Goal: Find specific page/section: Find specific page/section

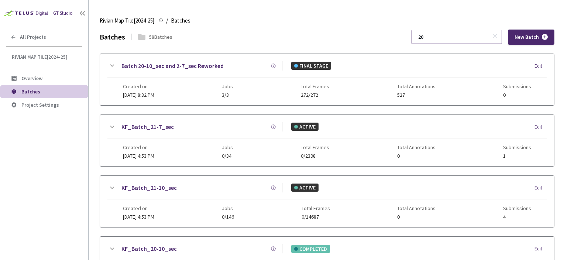
type input "2"
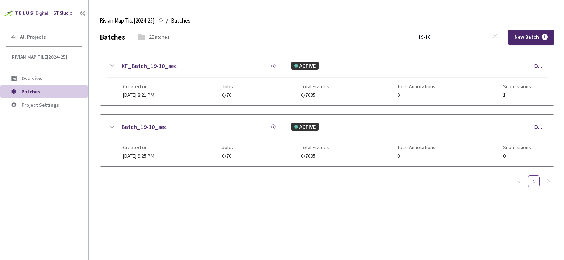
click at [467, 34] on input "19-10" at bounding box center [453, 36] width 79 height 13
click at [460, 39] on input "18-10" at bounding box center [453, 36] width 79 height 13
click at [461, 38] on input "18-10" at bounding box center [453, 36] width 79 height 13
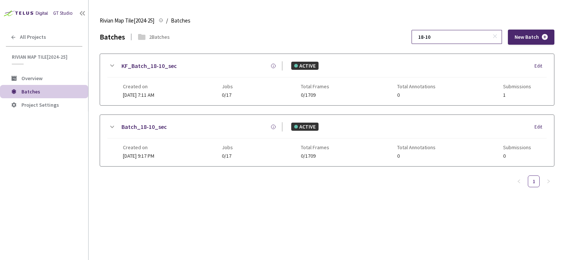
click at [462, 38] on input "18-10" at bounding box center [453, 36] width 79 height 13
click at [461, 37] on input "18-10" at bounding box center [453, 36] width 79 height 13
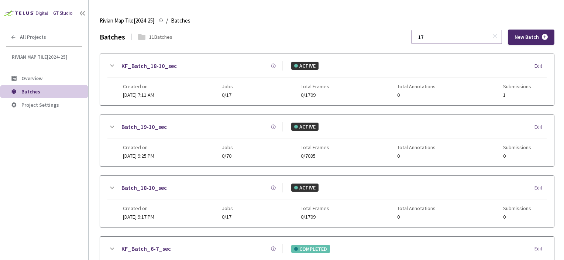
type input "1"
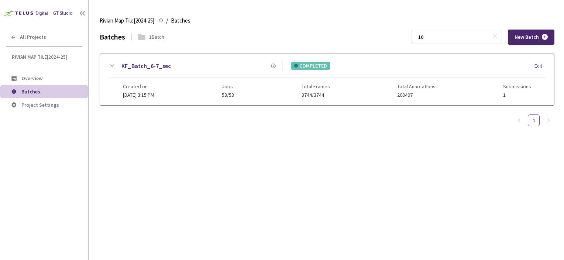
type input "1"
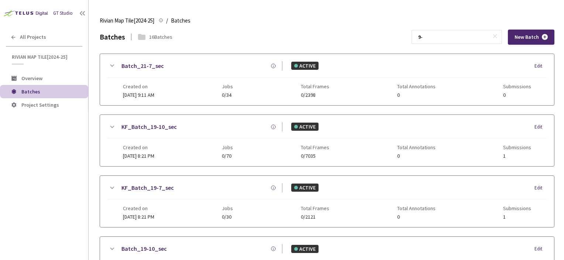
type input "9"
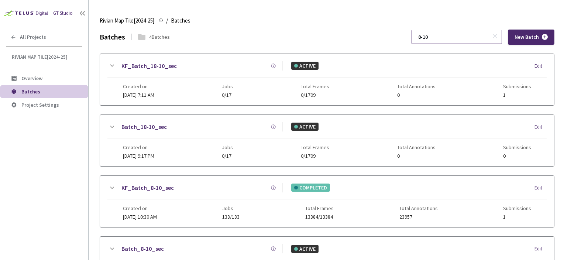
click at [453, 35] on input "8-10" at bounding box center [453, 36] width 79 height 13
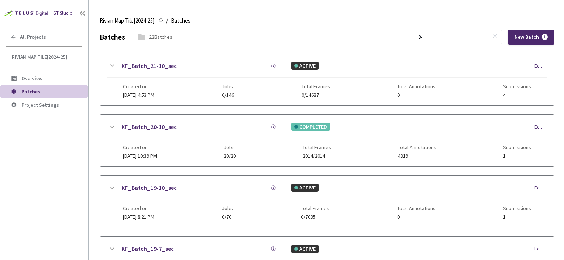
type input "8"
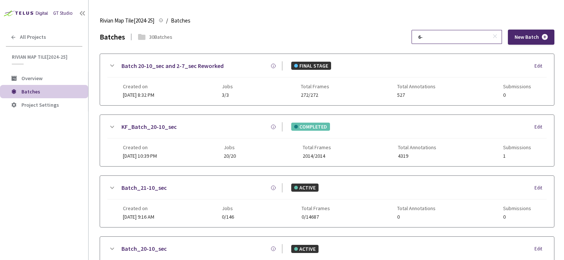
type input "6"
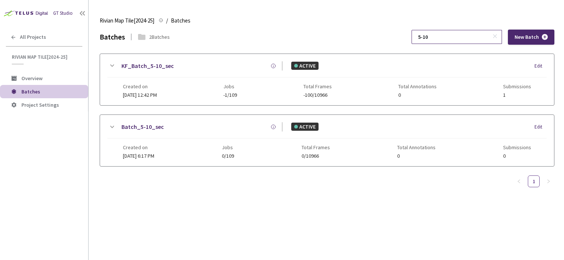
click at [437, 33] on input "5-10" at bounding box center [453, 36] width 79 height 13
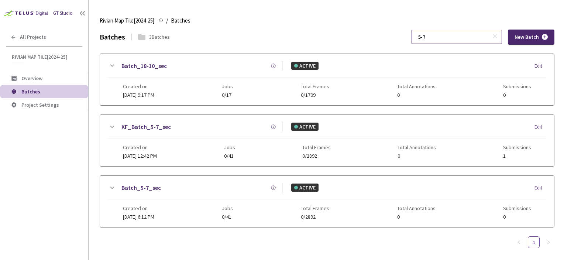
click at [440, 38] on input "5-7" at bounding box center [453, 36] width 79 height 13
type input "4"
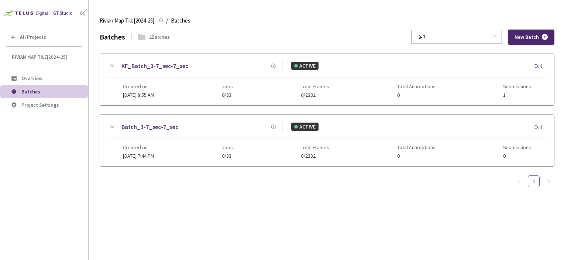
click at [437, 37] on input "3-7" at bounding box center [453, 36] width 79 height 13
click at [468, 35] on input "2-10" at bounding box center [453, 36] width 79 height 13
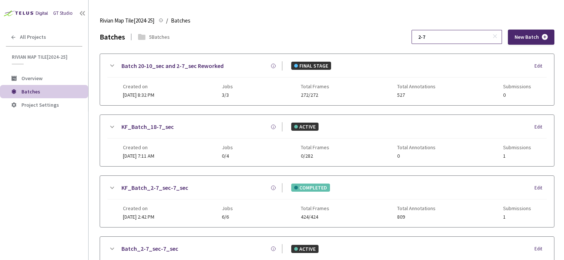
click at [441, 40] on input "2-7" at bounding box center [453, 36] width 79 height 13
click at [441, 41] on input "2-7" at bounding box center [453, 36] width 79 height 13
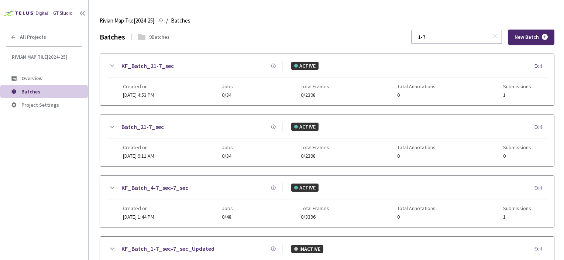
click at [452, 42] on input "1-7" at bounding box center [453, 36] width 79 height 13
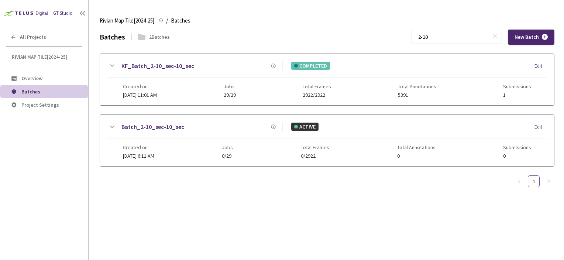
type input "2-10"
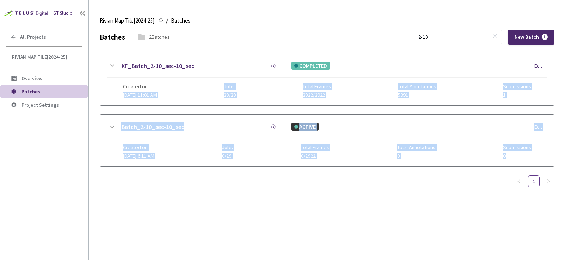
drag, startPoint x: 151, startPoint y: 134, endPoint x: 357, endPoint y: 237, distance: 230.0
click at [349, 234] on div "Batches 2 Batches 2-10 New Batch KF_Batch_2-10_sec-10_sec COMPLETED Edit Create…" at bounding box center [327, 145] width 455 height 230
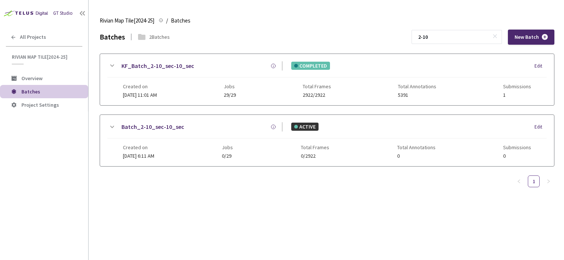
drag, startPoint x: 357, startPoint y: 237, endPoint x: 388, endPoint y: 238, distance: 30.7
click at [369, 239] on div "Batches 2 Batches 2-10 New Batch KF_Batch_2-10_sec-10_sec COMPLETED Edit Create…" at bounding box center [327, 145] width 455 height 230
